Goal: Find specific page/section: Find specific page/section

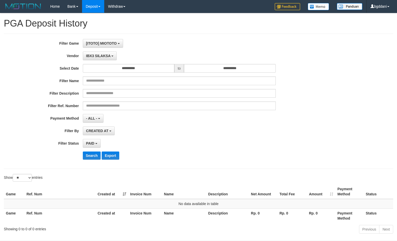
select select "**********"
select select "*"
select select "**"
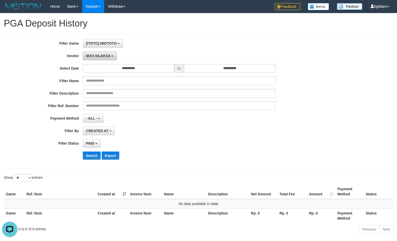
click at [94, 54] on span "IBX3 SILAKSA" at bounding box center [98, 56] width 24 height 4
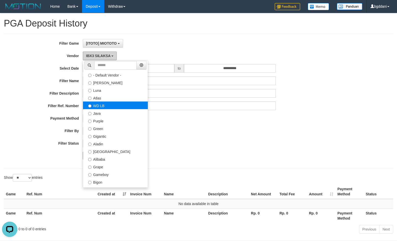
scroll to position [0, 0]
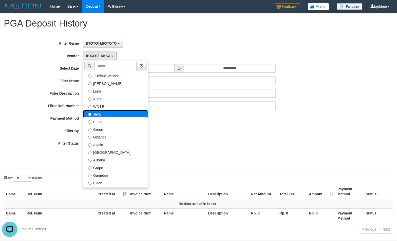
click at [100, 116] on label "Java" at bounding box center [115, 114] width 65 height 8
select select "**********"
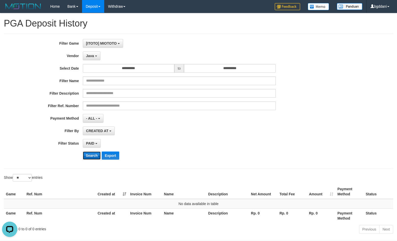
click at [87, 153] on button "Search" at bounding box center [92, 155] width 18 height 8
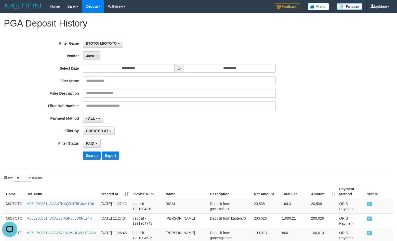
click at [92, 59] on button "Java" at bounding box center [92, 55] width 18 height 9
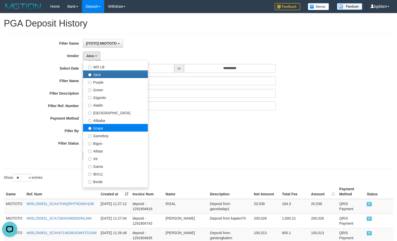
scroll to position [51, 0]
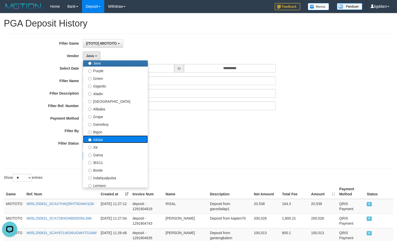
click at [103, 140] on label "Allstar" at bounding box center [115, 139] width 65 height 8
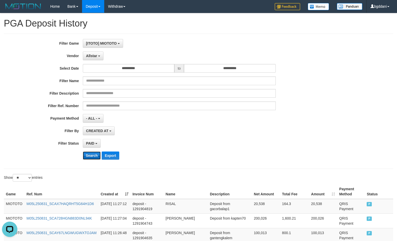
click at [91, 157] on button "Search" at bounding box center [92, 155] width 18 height 8
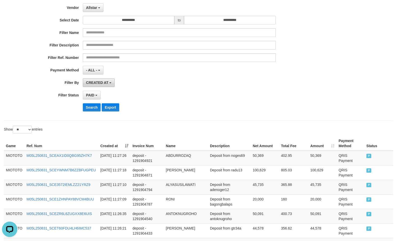
scroll to position [0, 0]
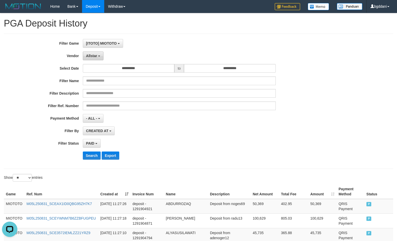
click at [93, 58] on span "Allstar" at bounding box center [91, 56] width 11 height 4
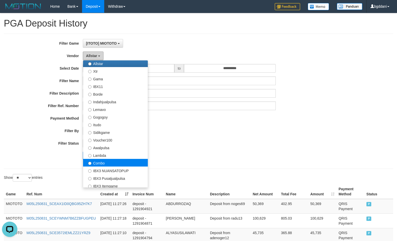
scroll to position [127, 0]
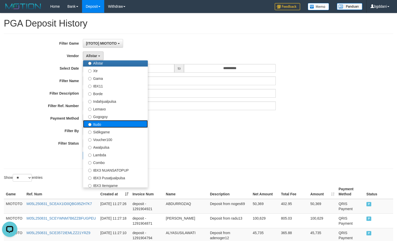
click at [101, 121] on label "Itudo" at bounding box center [115, 124] width 65 height 8
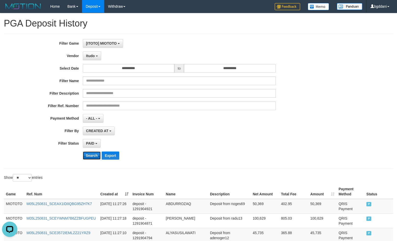
click at [90, 155] on button "Search" at bounding box center [92, 155] width 18 height 8
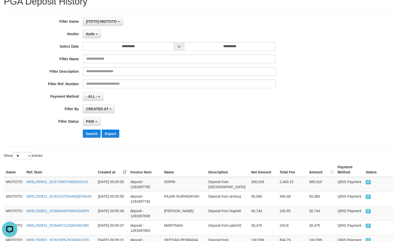
scroll to position [20, 0]
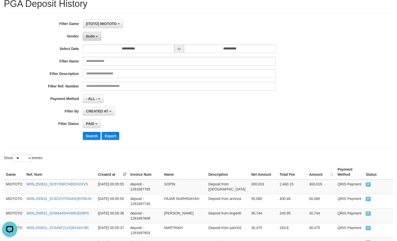
click at [91, 39] on button "Itudo" at bounding box center [92, 36] width 18 height 9
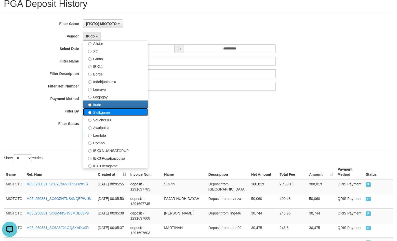
click at [102, 112] on label "Sidikgame" at bounding box center [115, 112] width 65 height 8
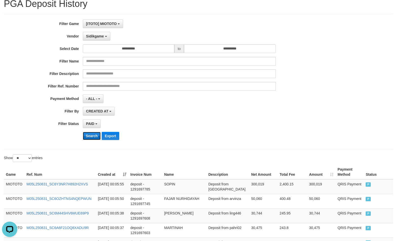
click at [87, 137] on button "Search" at bounding box center [92, 136] width 18 height 8
drag, startPoint x: 89, startPoint y: 139, endPoint x: 90, endPoint y: 141, distance: 2.7
click at [89, 139] on button "Search" at bounding box center [92, 136] width 18 height 8
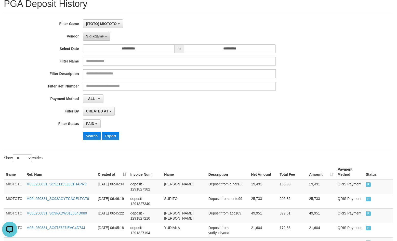
click at [91, 40] on button "Sidikgame" at bounding box center [97, 36] width 28 height 9
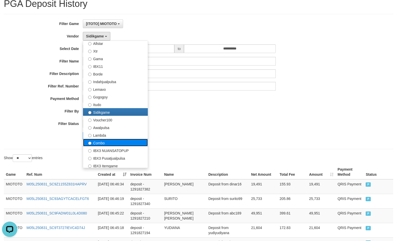
click at [99, 141] on label "Combo" at bounding box center [115, 143] width 65 height 8
select select "**********"
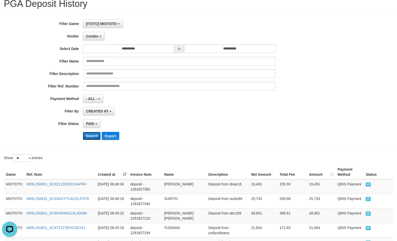
click at [92, 136] on button "Search" at bounding box center [92, 136] width 18 height 8
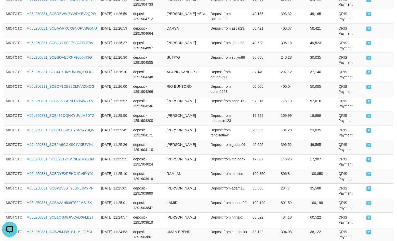
scroll to position [376, 0]
